Goal: Information Seeking & Learning: Learn about a topic

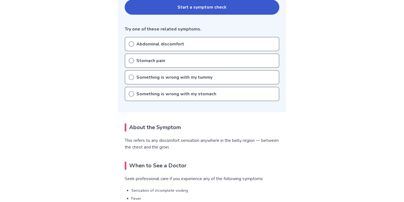
scroll to position [130, 0]
click at [164, 59] on p "Stomach pain" at bounding box center [150, 60] width 29 height 7
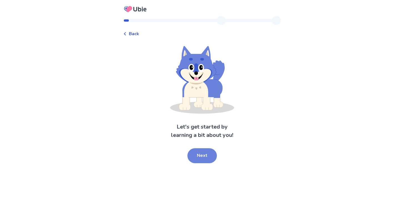
click at [201, 157] on button "Next" at bounding box center [201, 155] width 29 height 15
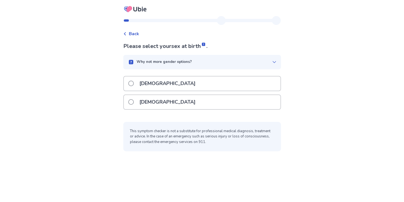
click at [160, 84] on div "[DEMOGRAPHIC_DATA]" at bounding box center [202, 84] width 156 height 14
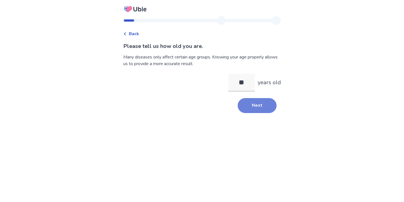
type input "**"
click at [256, 103] on button "Next" at bounding box center [256, 105] width 39 height 15
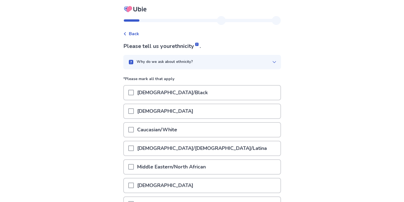
click at [170, 131] on p "Caucasian/White" at bounding box center [157, 130] width 47 height 14
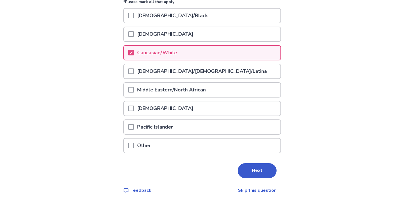
scroll to position [77, 0]
click at [249, 170] on button "Next" at bounding box center [256, 170] width 39 height 15
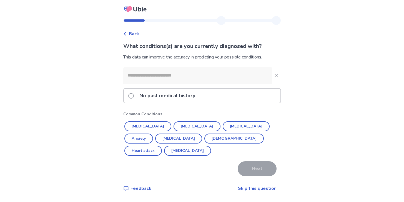
click at [147, 98] on p "No past medical history" at bounding box center [167, 96] width 62 height 14
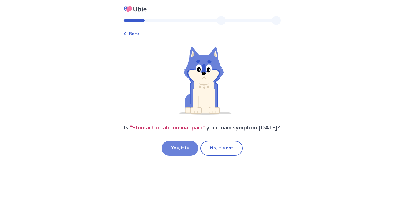
click at [181, 151] on button "Yes, it is" at bounding box center [179, 148] width 37 height 15
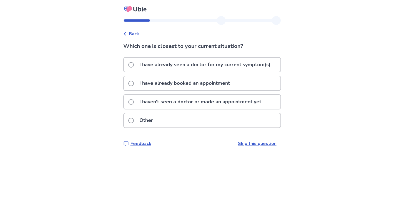
click at [174, 102] on p "I haven't seen a doctor or made an appointment yet" at bounding box center [200, 102] width 128 height 14
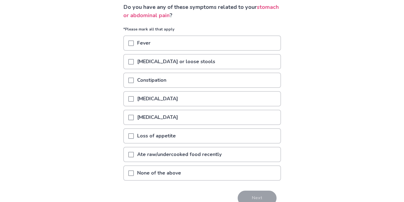
scroll to position [67, 0]
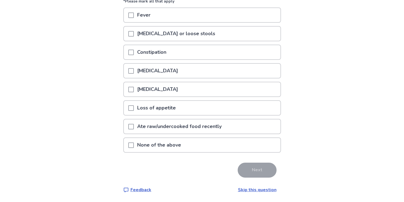
click at [149, 144] on p "None of the above" at bounding box center [159, 145] width 50 height 14
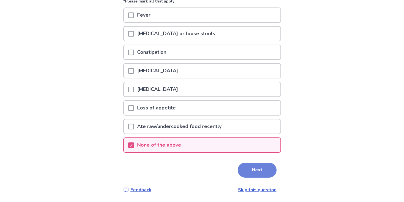
click at [256, 168] on button "Next" at bounding box center [256, 170] width 39 height 15
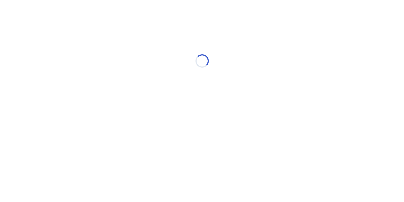
scroll to position [0, 0]
select select "*"
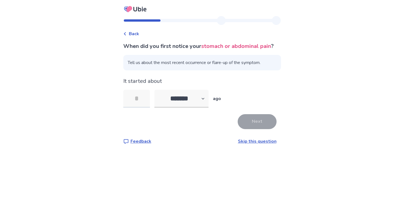
click at [141, 107] on input "tel" at bounding box center [136, 99] width 27 height 18
type input "**"
click at [252, 122] on div "When did you first notice your stomach or abdominal pain ? Tell us about the mo…" at bounding box center [202, 93] width 158 height 103
click at [257, 128] on button "Next" at bounding box center [256, 121] width 39 height 15
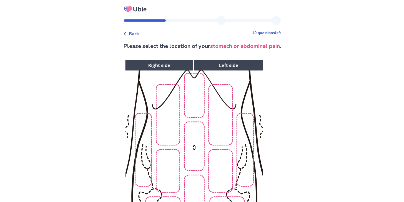
click at [196, 102] on img at bounding box center [193, 153] width 283 height 192
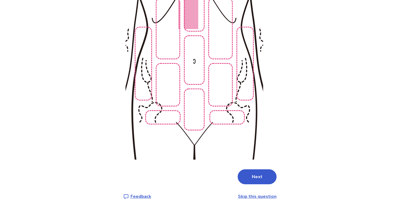
scroll to position [93, 0]
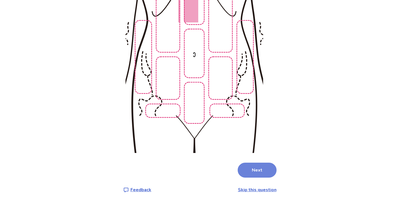
click at [249, 166] on button "Next" at bounding box center [256, 170] width 39 height 15
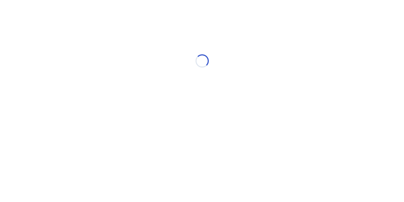
scroll to position [0, 0]
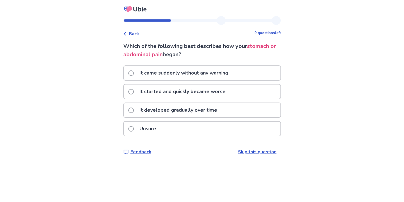
click at [134, 130] on span at bounding box center [131, 129] width 6 height 6
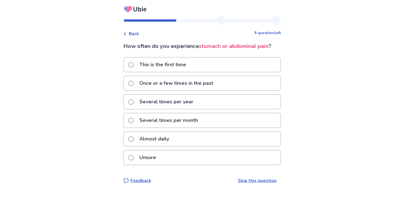
click at [161, 136] on p "Almost daily" at bounding box center [154, 139] width 36 height 14
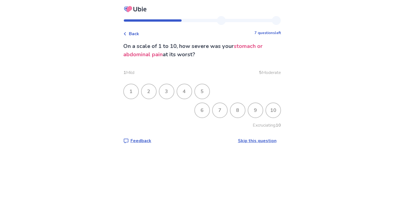
click at [187, 89] on div "4" at bounding box center [184, 91] width 14 height 14
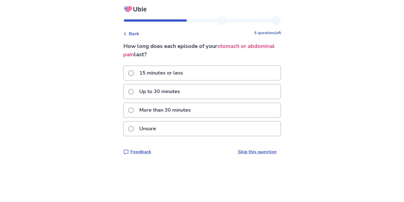
click at [169, 107] on p "More than 30 minutes" at bounding box center [165, 110] width 58 height 14
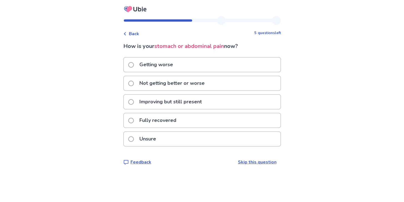
click at [187, 81] on p "Not getting better or worse" at bounding box center [172, 83] width 72 height 14
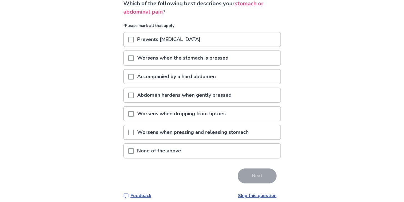
scroll to position [44, 0]
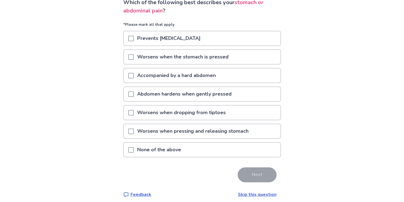
click at [134, 149] on span at bounding box center [131, 150] width 6 height 6
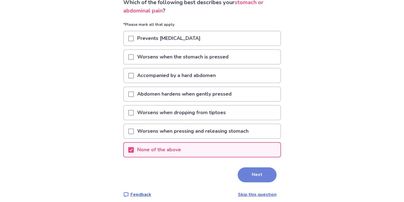
click at [249, 175] on button "Next" at bounding box center [256, 175] width 39 height 15
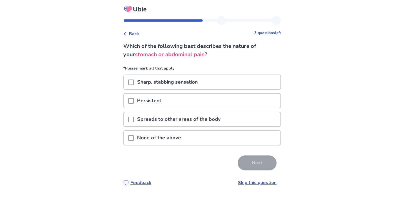
click at [163, 139] on p "None of the above" at bounding box center [159, 138] width 50 height 14
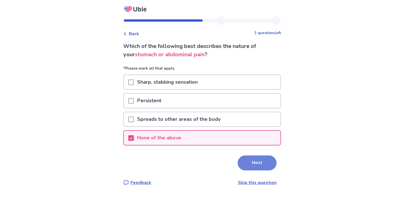
click at [246, 163] on button "Next" at bounding box center [256, 163] width 39 height 15
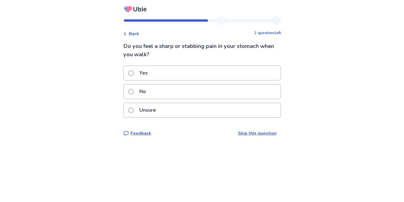
click at [163, 90] on div "No" at bounding box center [202, 92] width 156 height 14
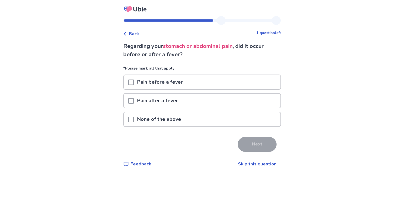
click at [187, 121] on div "None of the above" at bounding box center [202, 119] width 156 height 14
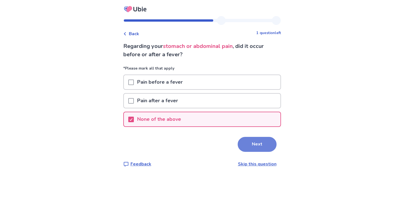
click at [244, 145] on button "Next" at bounding box center [256, 144] width 39 height 15
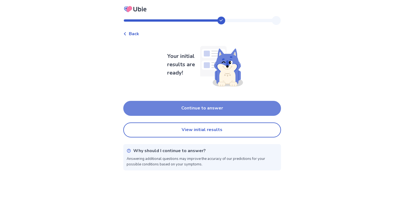
click at [213, 107] on button "Continue to answer" at bounding box center [202, 108] width 158 height 15
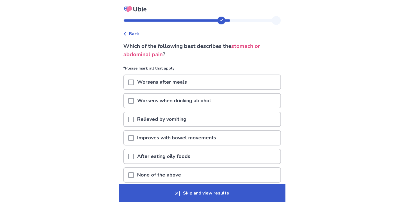
click at [165, 174] on p "None of the above" at bounding box center [159, 175] width 50 height 14
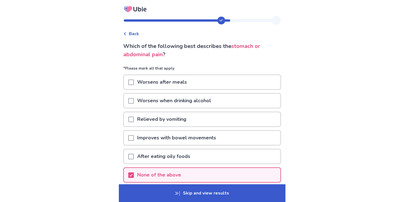
click at [208, 191] on p "Skip and view results" at bounding box center [202, 193] width 166 height 18
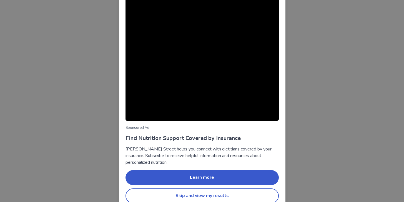
scroll to position [29, 0]
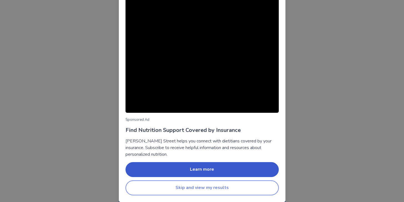
click at [205, 184] on button "Skip and view my results" at bounding box center [201, 188] width 153 height 15
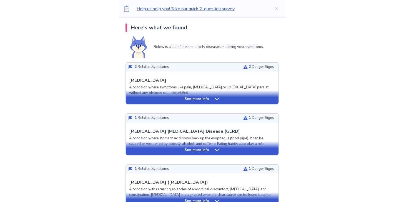
scroll to position [117, 0]
